Goal: Information Seeking & Learning: Learn about a topic

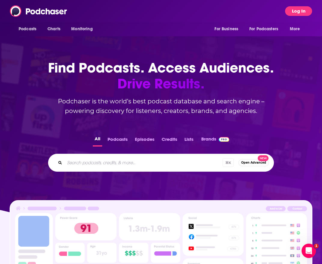
click at [294, 14] on button "Log In" at bounding box center [298, 11] width 27 height 10
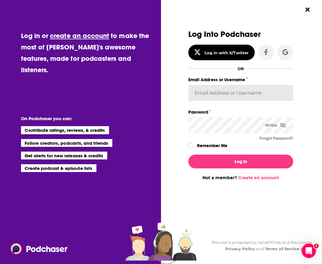
type input "NicolaLynch"
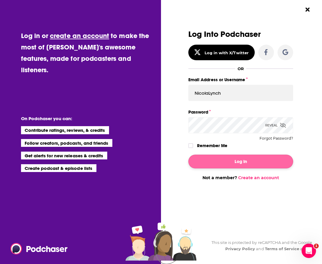
click at [236, 163] on button "Log In" at bounding box center [240, 162] width 104 height 14
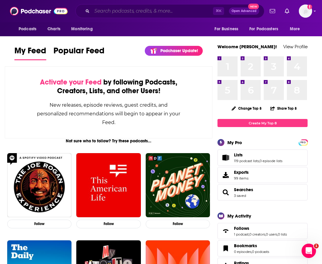
click at [116, 11] on input "Search podcasts, credits, & more..." at bounding box center [152, 11] width 121 height 10
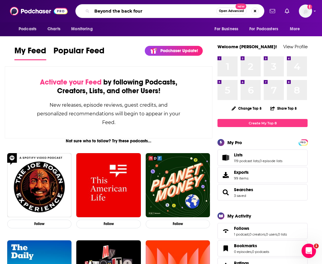
type input "Beyond the back four"
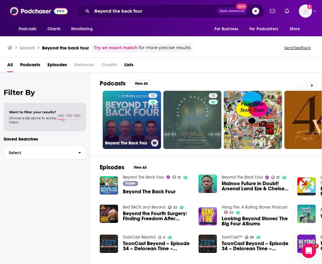
click at [113, 119] on link "13 Beyond The Back Four" at bounding box center [132, 120] width 58 height 58
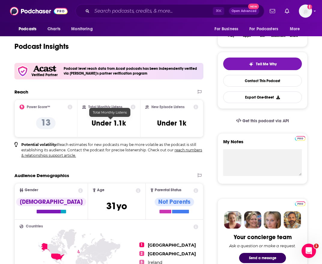
scroll to position [110, 0]
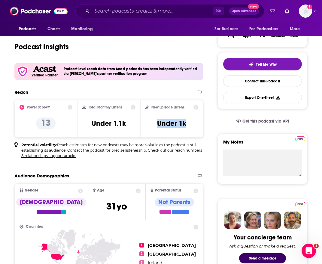
drag, startPoint x: 159, startPoint y: 125, endPoint x: 193, endPoint y: 125, distance: 34.2
click at [193, 125] on div "New Episode Listens Under 1k" at bounding box center [171, 119] width 53 height 28
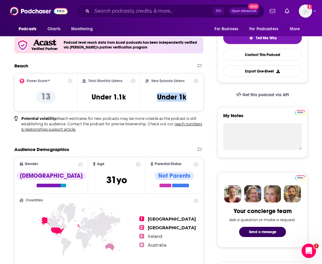
scroll to position [146, 0]
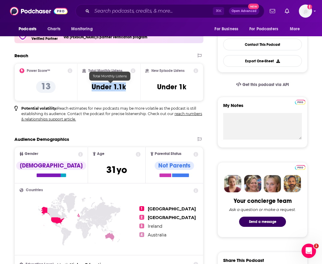
drag, startPoint x: 130, startPoint y: 89, endPoint x: 89, endPoint y: 89, distance: 41.4
click at [89, 89] on div "Total Monthly Listens Under 1.1k" at bounding box center [108, 82] width 53 height 28
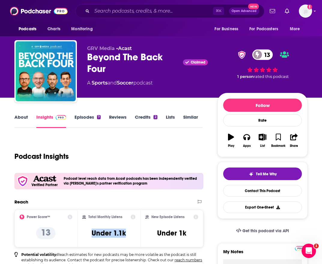
scroll to position [0, 0]
click at [82, 118] on link "Episodes 7" at bounding box center [87, 121] width 26 height 14
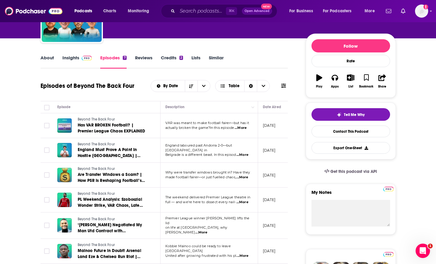
scroll to position [60, 0]
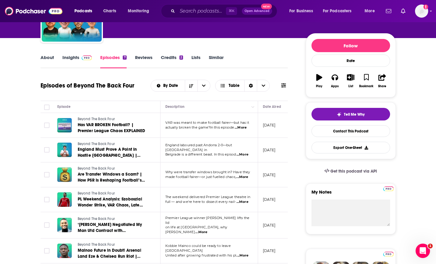
click at [245, 128] on span "...More" at bounding box center [241, 127] width 12 height 5
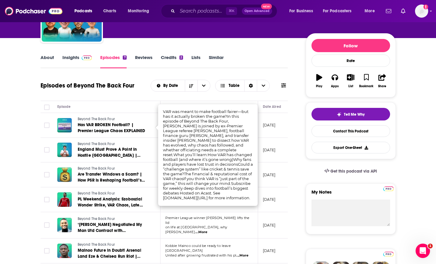
click at [124, 94] on div "Episodes of Beyond The Back Four By Date Table" at bounding box center [165, 89] width 248 height 23
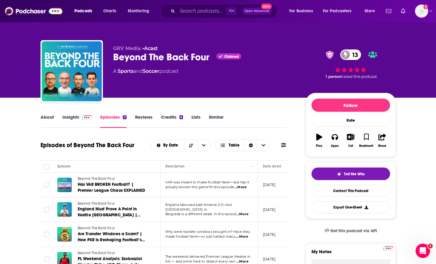
scroll to position [0, 0]
click at [138, 117] on link "Reviews" at bounding box center [143, 121] width 17 height 14
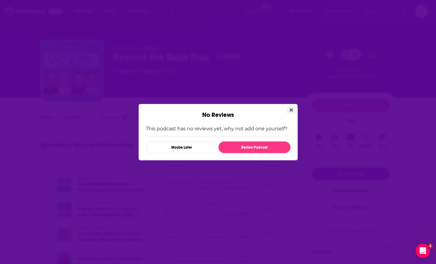
click at [293, 111] on button "Close" at bounding box center [291, 111] width 8 height 8
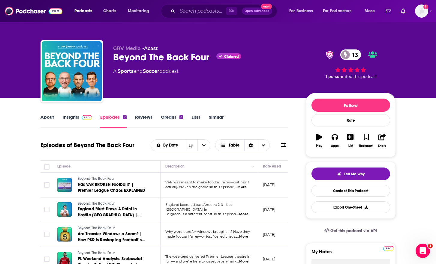
click at [171, 115] on link "Credits 2" at bounding box center [172, 121] width 22 height 14
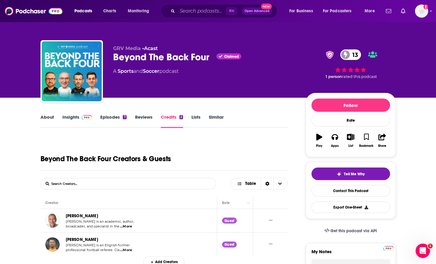
click at [47, 118] on link "About" at bounding box center [48, 121] width 14 height 14
